Goal: Information Seeking & Learning: Understand process/instructions

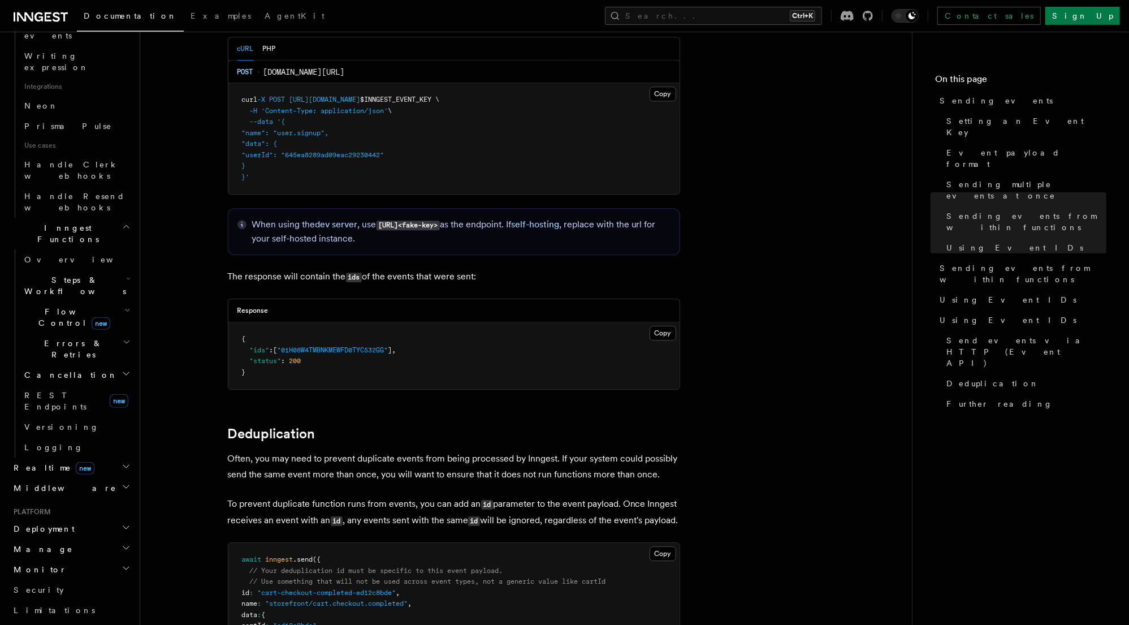
scroll to position [743, 0]
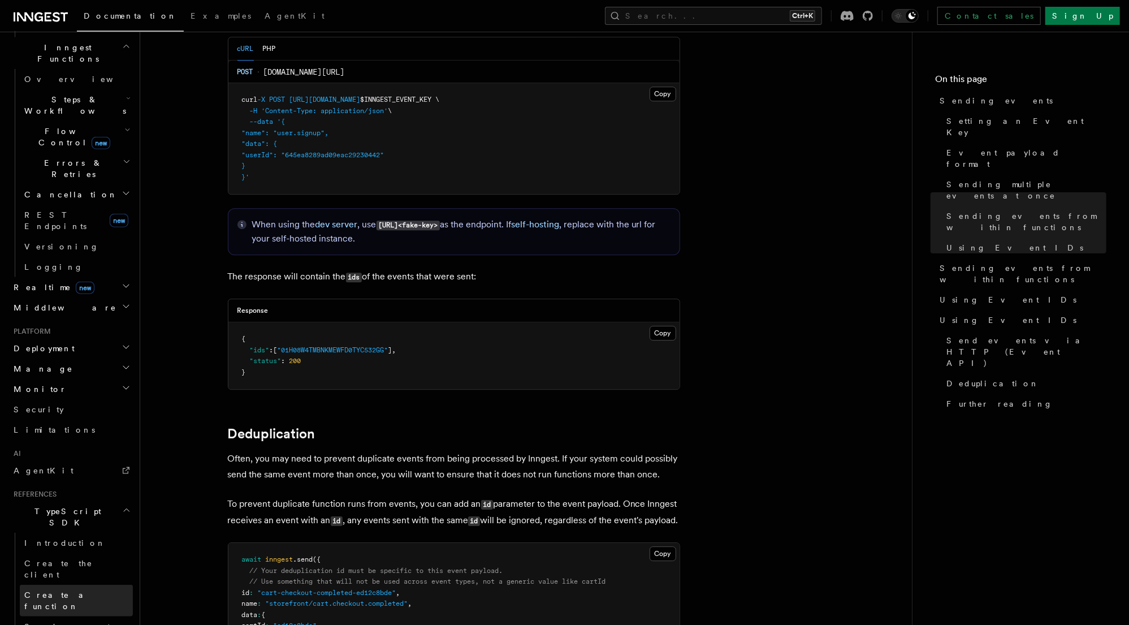
click at [63, 590] on span "Create a function" at bounding box center [57, 600] width 67 height 20
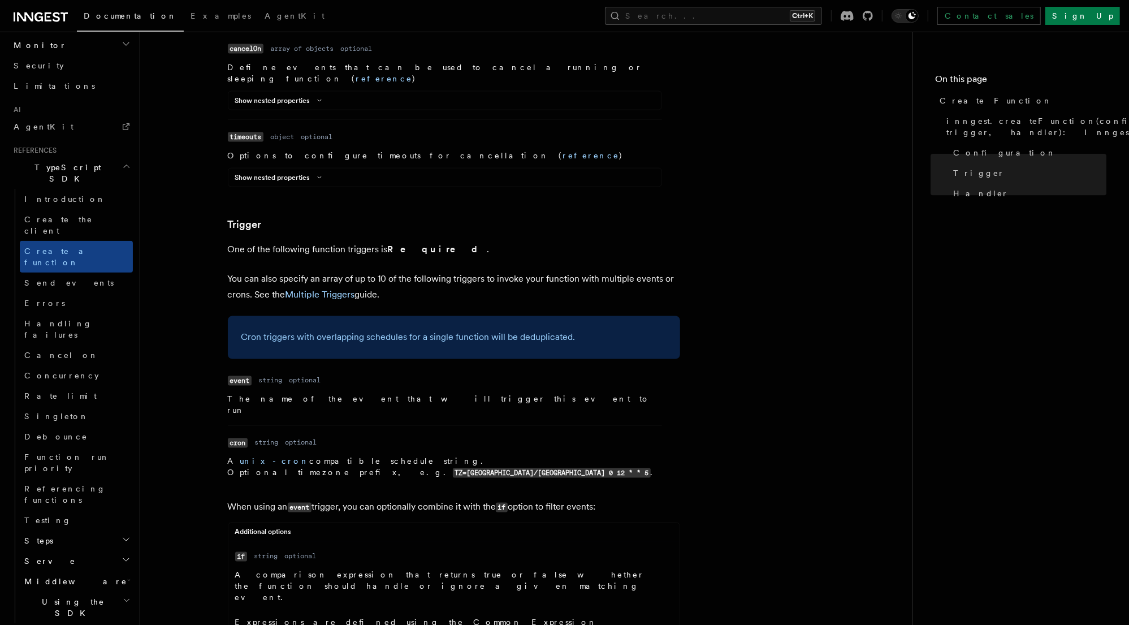
scroll to position [1402, 0]
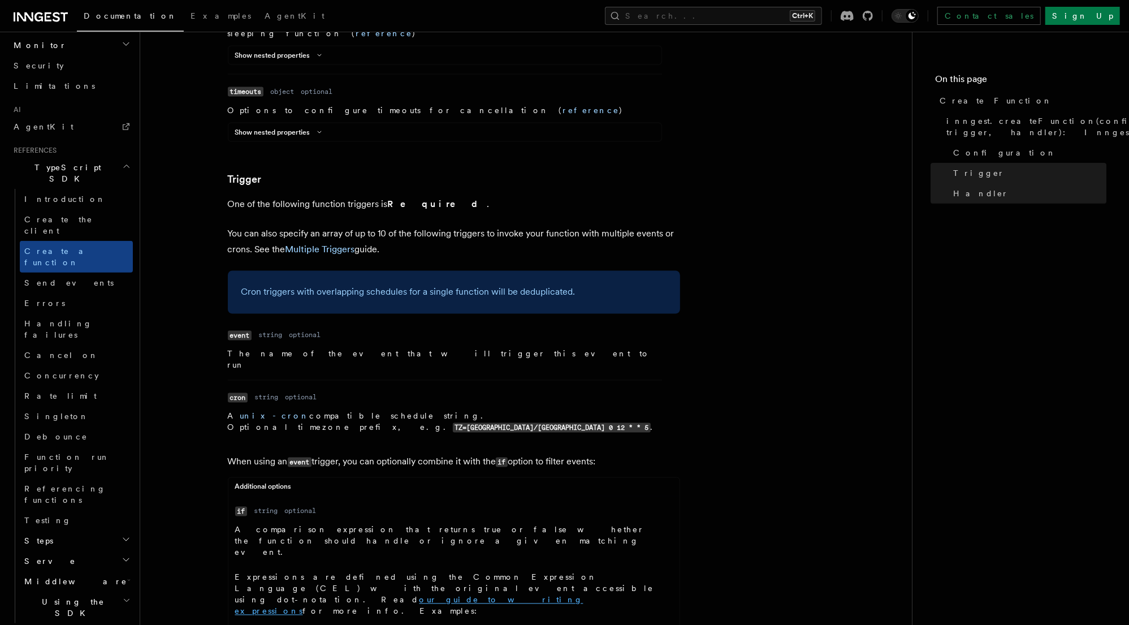
click at [341, 595] on link "our guide to writing expressions" at bounding box center [409, 605] width 348 height 20
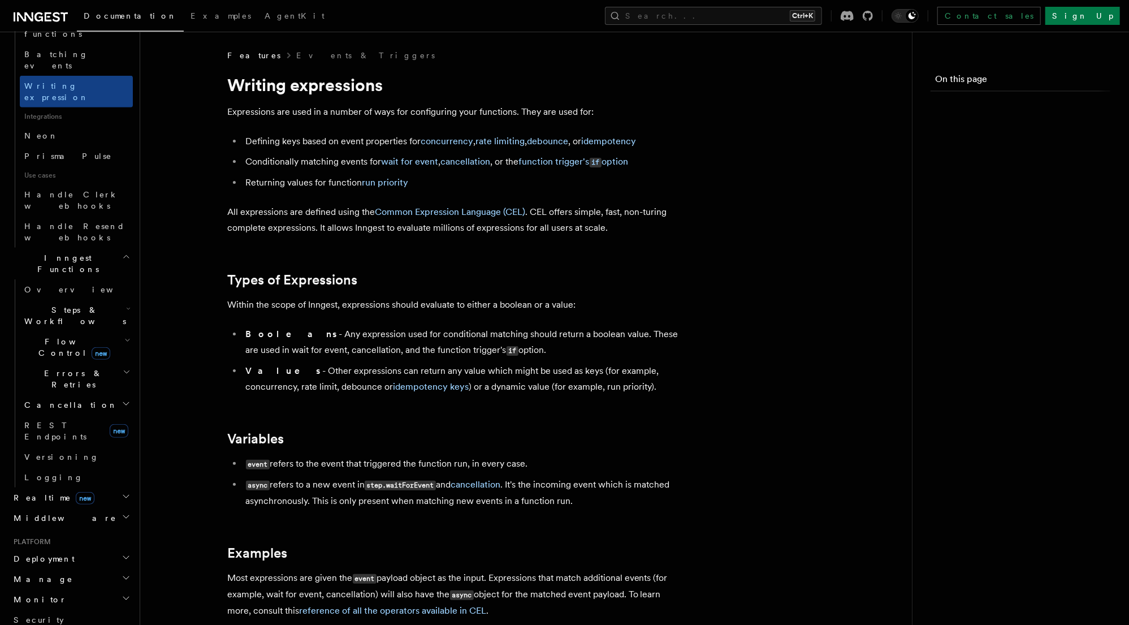
scroll to position [743, 0]
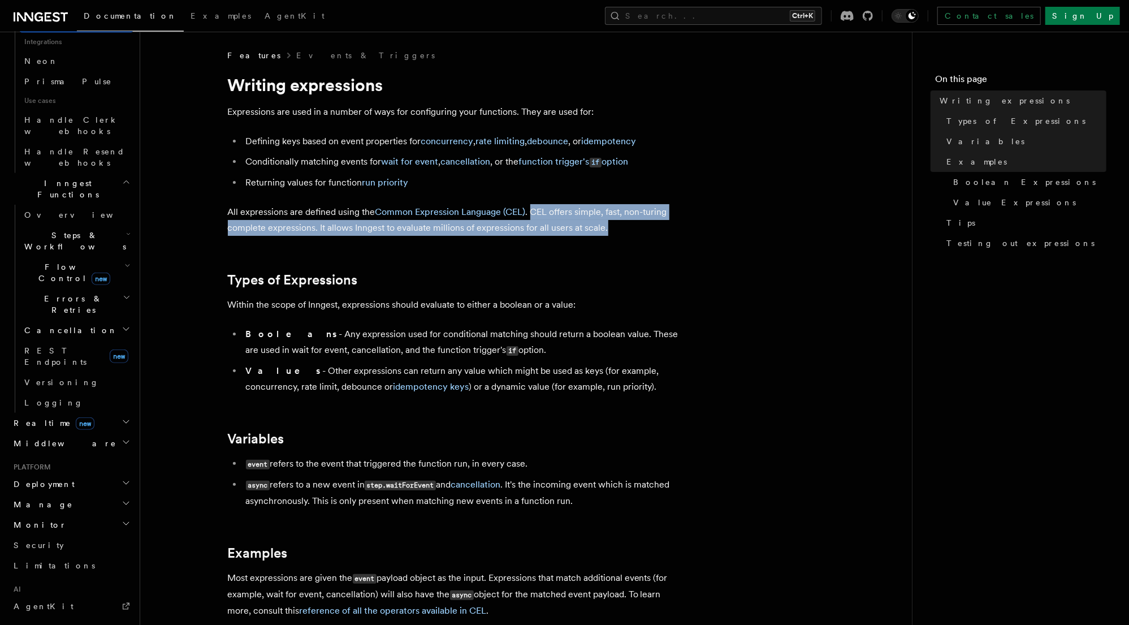
drag, startPoint x: 622, startPoint y: 227, endPoint x: 533, endPoint y: 209, distance: 91.7
click at [533, 209] on p "All expressions are defined using the Common Expression Language (CEL) . CEL of…" at bounding box center [454, 220] width 452 height 32
click at [647, 212] on p "All expressions are defined using the Common Expression Language (CEL) . CEL of…" at bounding box center [454, 220] width 452 height 32
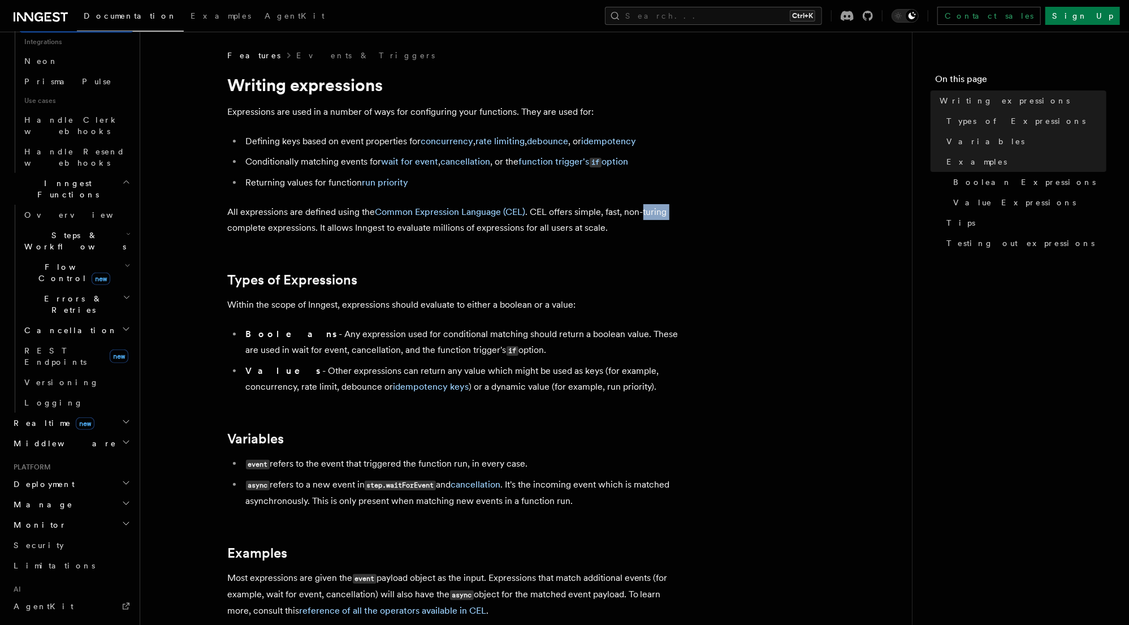
click at [647, 212] on p "All expressions are defined using the Common Expression Language (CEL) . CEL of…" at bounding box center [454, 220] width 452 height 32
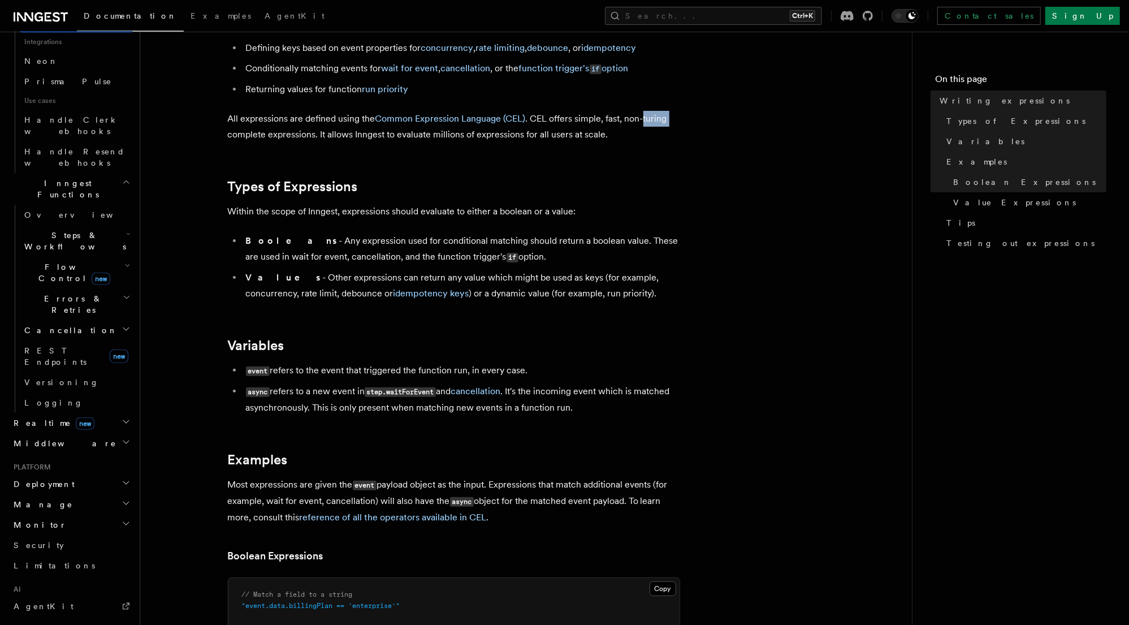
scroll to position [271, 0]
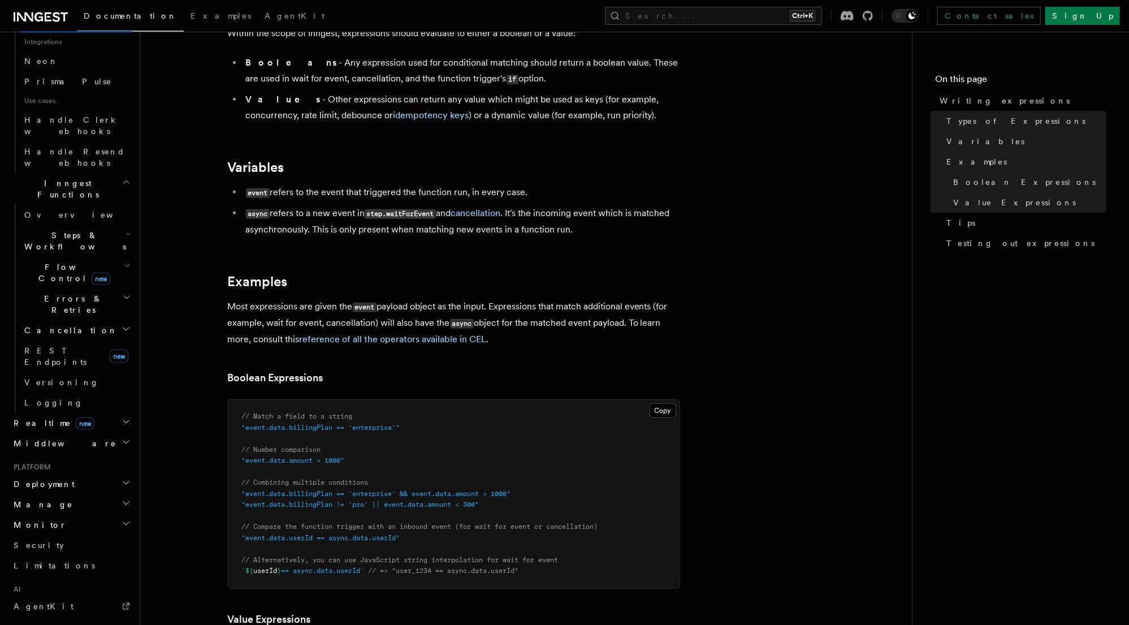
click at [374, 431] on span ""event.data.billingPlan == 'enterprise'"" at bounding box center [321, 427] width 158 height 8
click at [421, 433] on pre "// Match a field to a string "event.data.billingPlan == 'enterprise'" // Number…" at bounding box center [453, 494] width 451 height 188
click at [381, 490] on pre "// Match a field to a string "event.data.billingPlan == 'enterprise'" // Number…" at bounding box center [453, 494] width 451 height 188
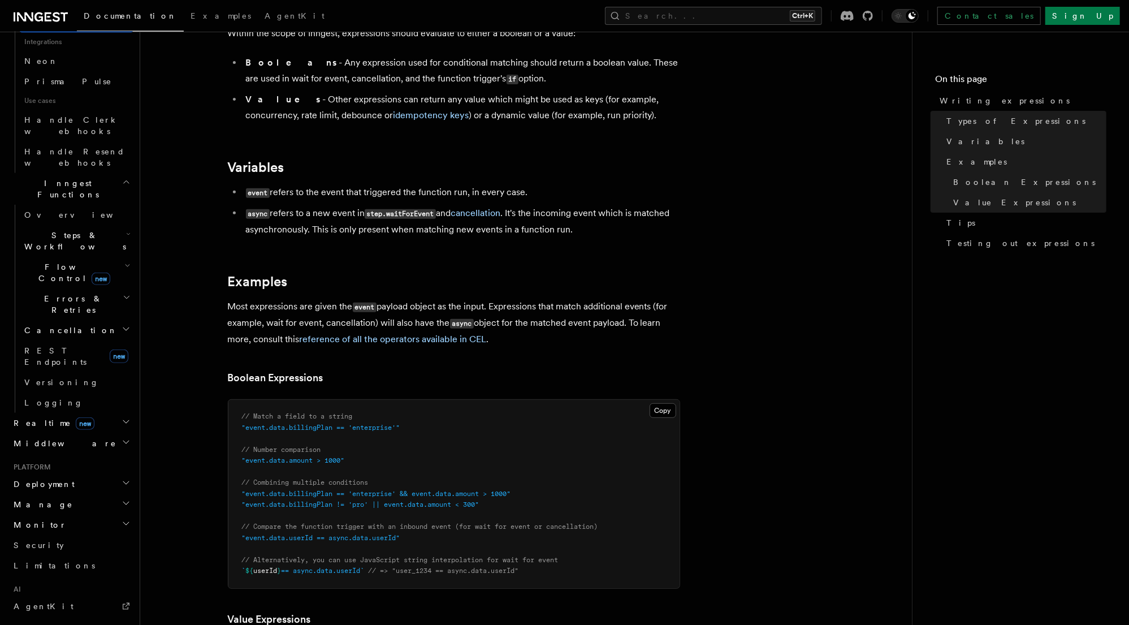
click at [382, 496] on span ""event.data.billingPlan == 'enterprise' && event.data.amount > 1000"" at bounding box center [376, 494] width 269 height 8
click at [438, 497] on span ""event.data.billingPlan == 'enterprise' && event.data.amount > 1000"" at bounding box center [376, 494] width 269 height 8
drag, startPoint x: 533, startPoint y: 497, endPoint x: 378, endPoint y: 496, distance: 154.9
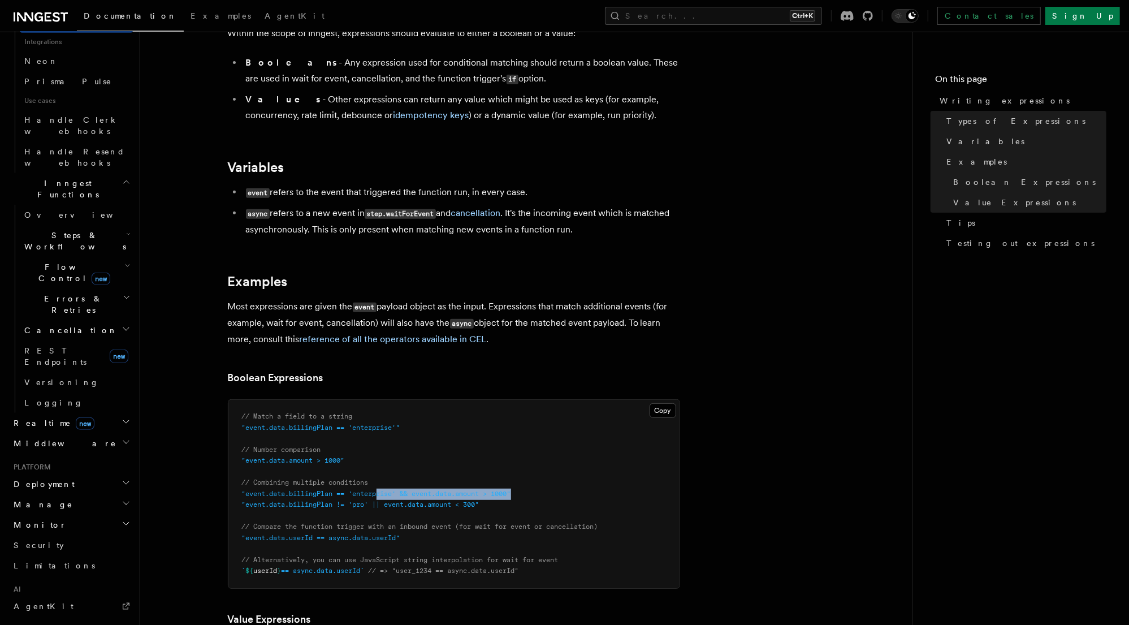
click at [378, 496] on pre "// Match a field to a string "event.data.billingPlan == 'enterprise'" // Number…" at bounding box center [453, 494] width 451 height 188
click at [422, 538] on pre "// Match a field to a string "event.data.billingPlan == 'enterprise'" // Number…" at bounding box center [453, 494] width 451 height 188
click at [337, 542] on span ""event.data.userId == async.data.userId"" at bounding box center [321, 538] width 158 height 8
click at [389, 530] on span "// Compare the function trigger with an inbound event (for wait for event or ca…" at bounding box center [420, 526] width 356 height 8
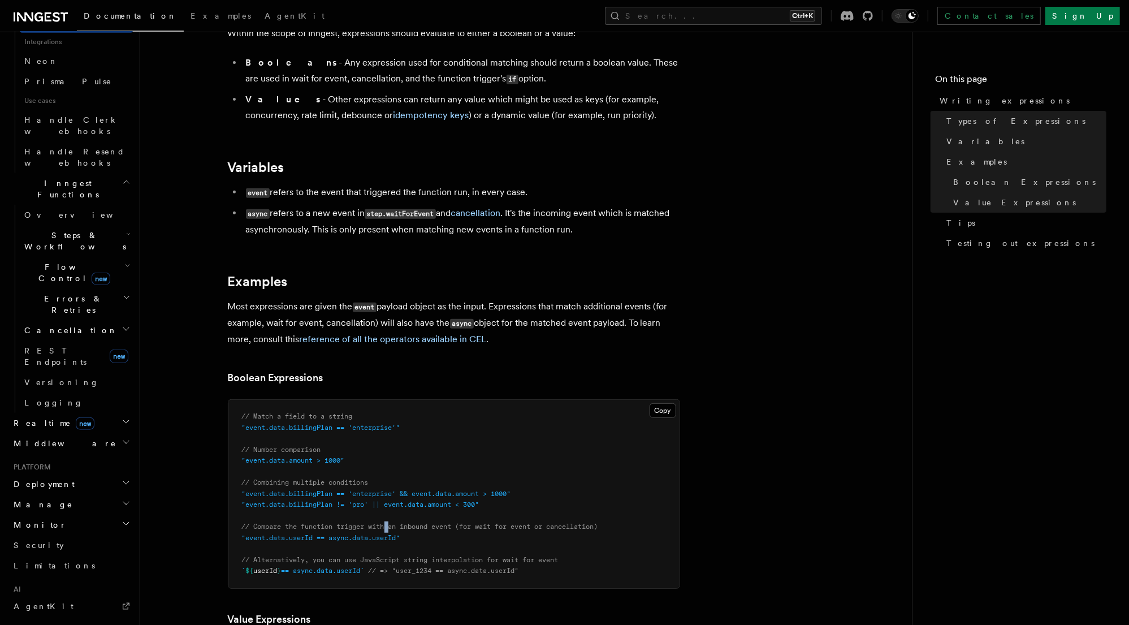
click at [389, 530] on span "// Compare the function trigger with an inbound event (for wait for event or ca…" at bounding box center [420, 526] width 356 height 8
click at [434, 528] on span "// Compare the function trigger with an inbound event (for wait for event or ca…" at bounding box center [420, 526] width 356 height 8
drag, startPoint x: 314, startPoint y: 541, endPoint x: 245, endPoint y: 538, distance: 69.0
click at [245, 538] on span ""event.data.userId == async.data.userId"" at bounding box center [321, 538] width 158 height 8
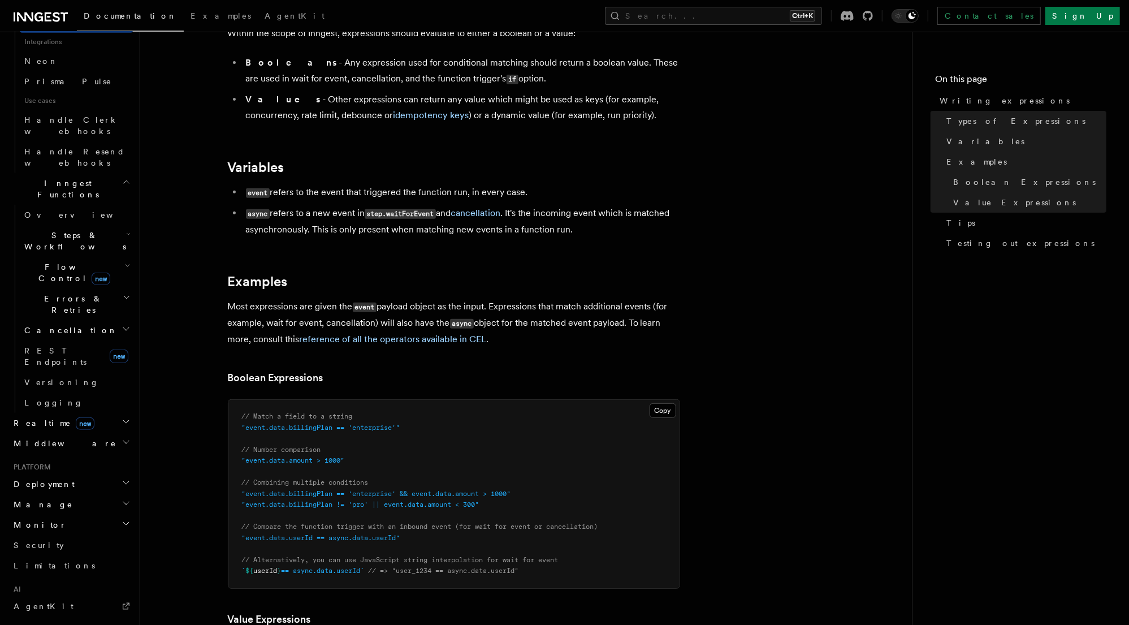
click at [478, 529] on span "// Compare the function trigger with an inbound event (for wait for event or ca…" at bounding box center [420, 526] width 356 height 8
click at [548, 530] on span "// Compare the function trigger with an inbound event (for wait for event or ca…" at bounding box center [420, 526] width 356 height 8
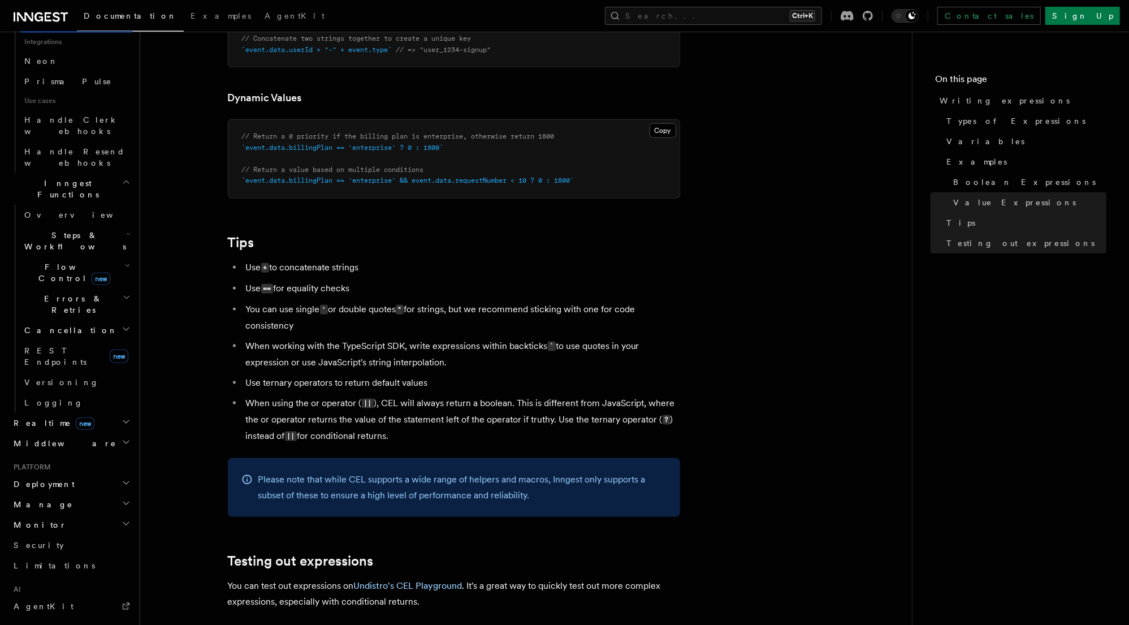
scroll to position [1027, 0]
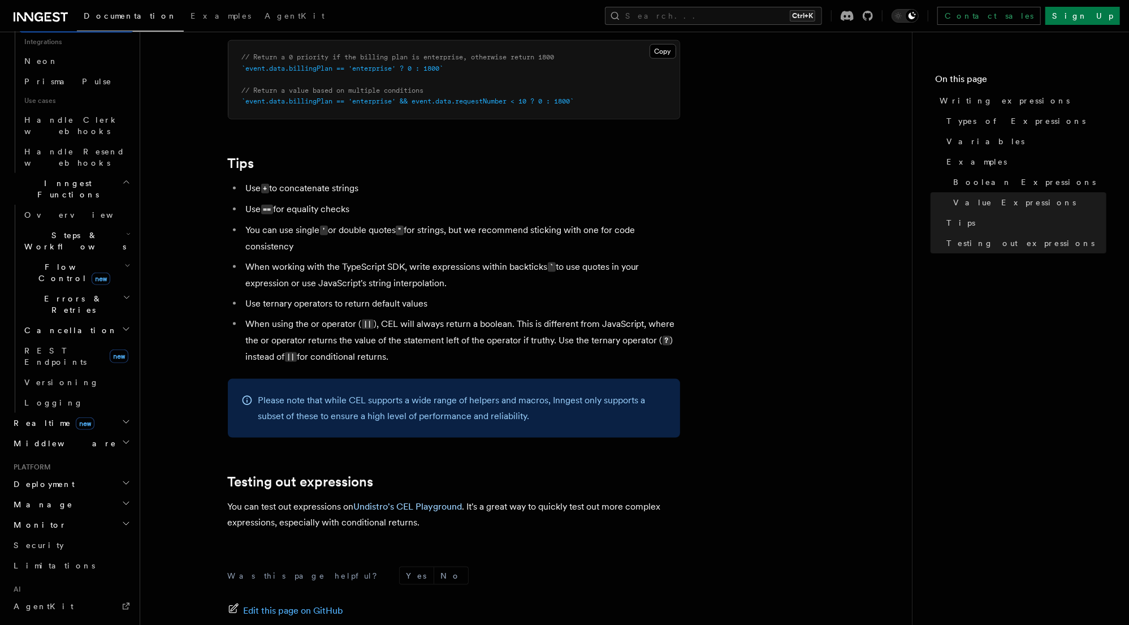
drag, startPoint x: 427, startPoint y: 511, endPoint x: 281, endPoint y: 509, distance: 145.9
click at [281, 509] on p "You can test out expressions on Undistro's CEL Playground . It's a great way to…" at bounding box center [454, 515] width 452 height 32
